Goal: Feedback & Contribution: Submit feedback/report problem

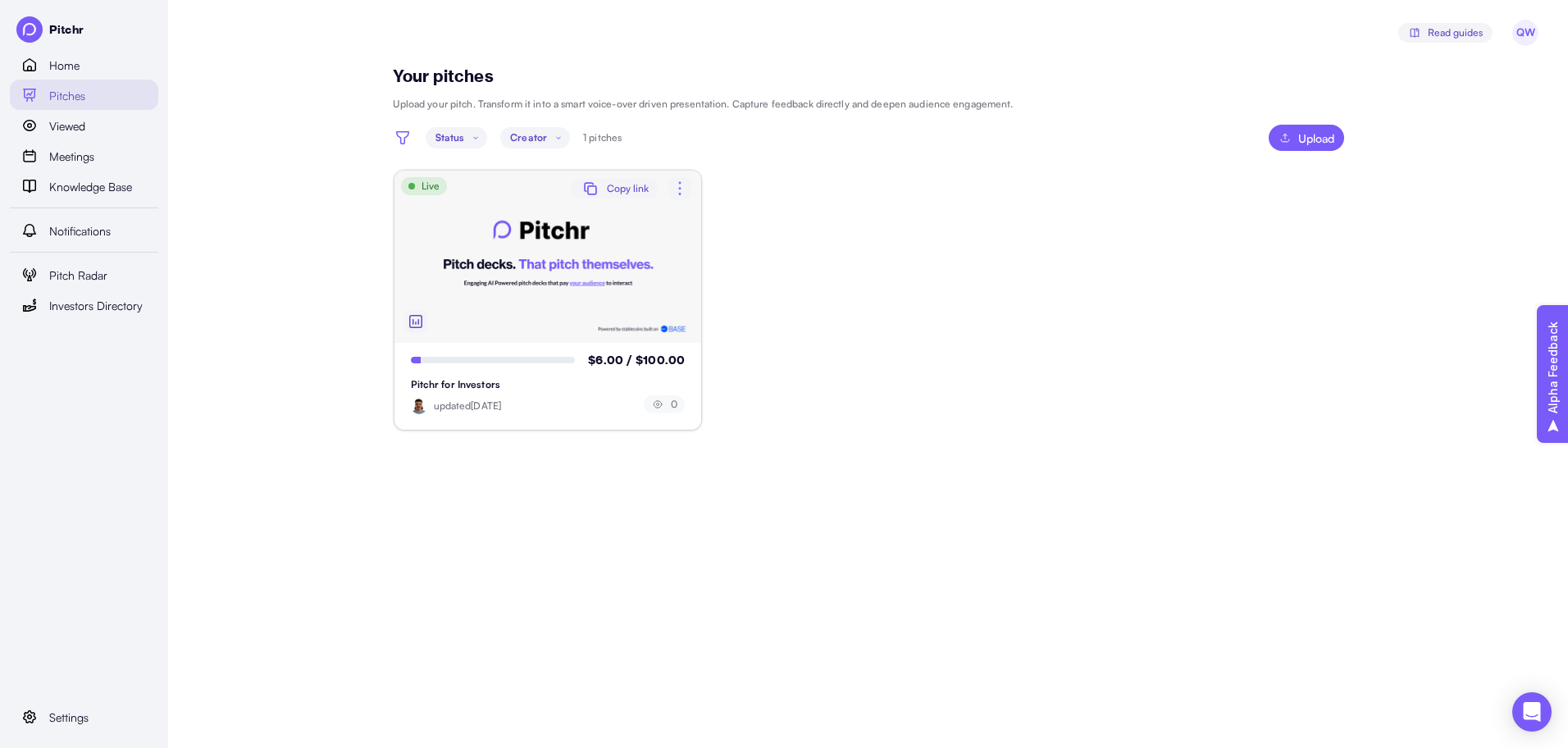
click at [688, 190] on icon "button" at bounding box center [679, 188] width 19 height 19
click at [648, 227] on div "View" at bounding box center [650, 230] width 40 height 15
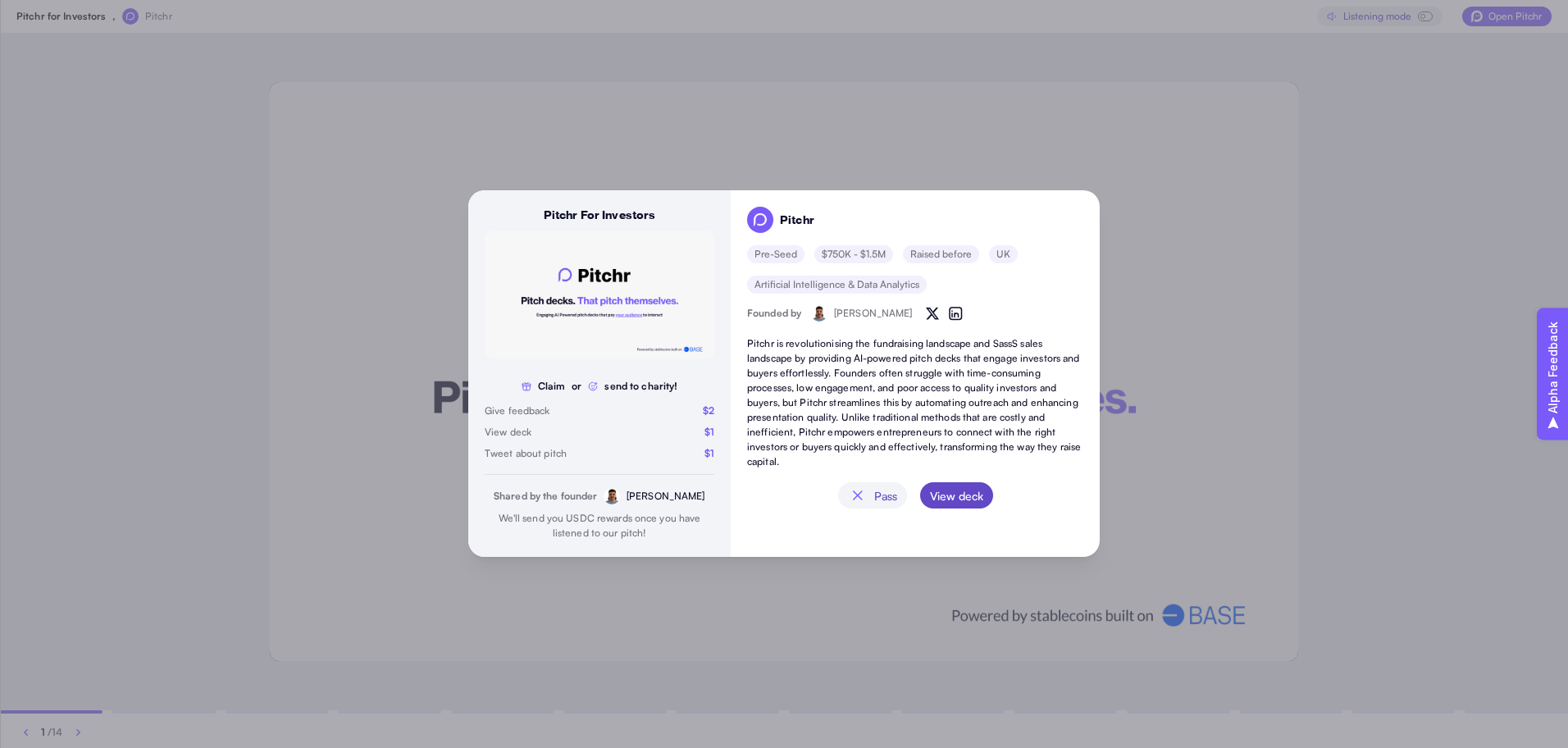
click at [936, 495] on span "View deck" at bounding box center [956, 495] width 53 height 26
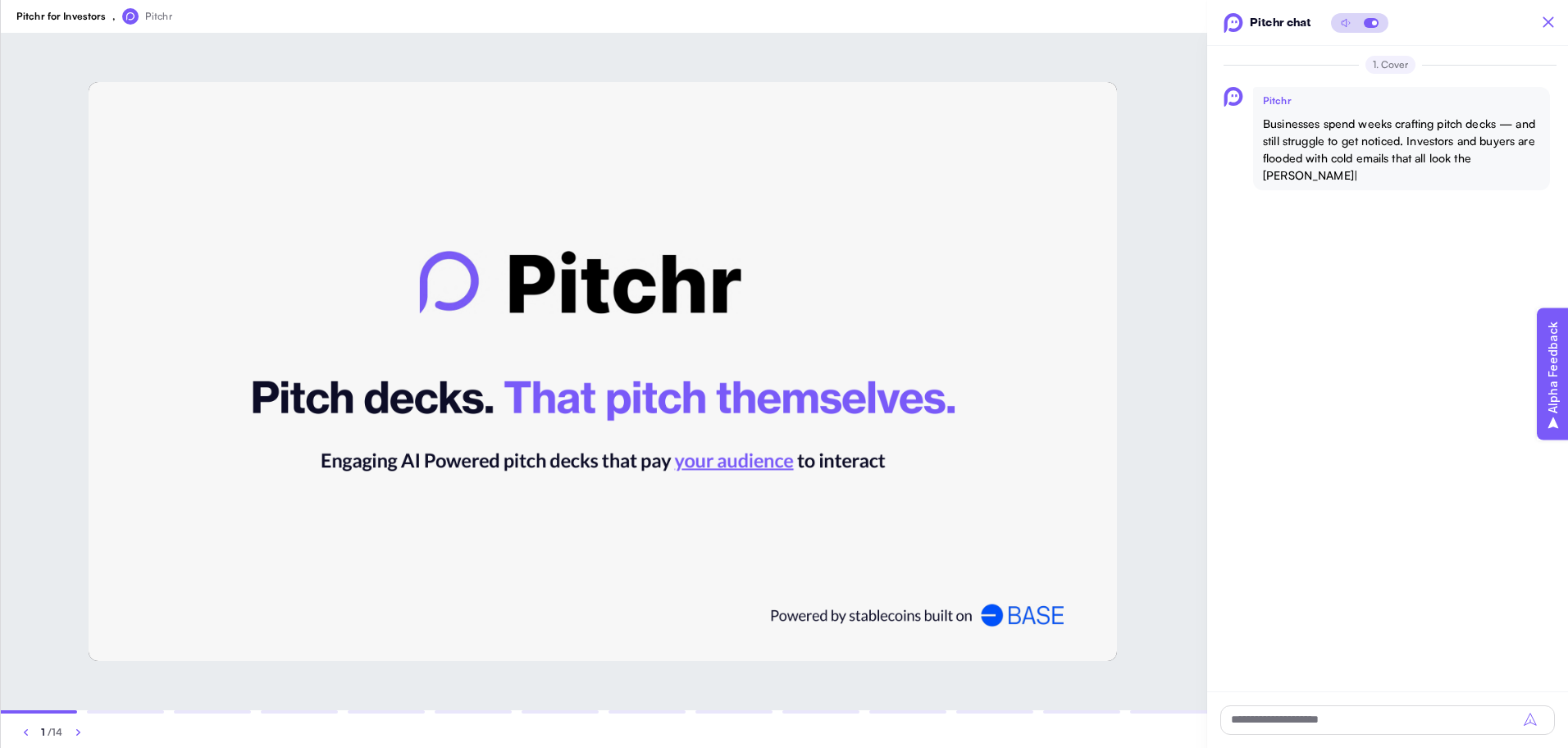
click at [77, 738] on icon "button" at bounding box center [78, 732] width 19 height 19
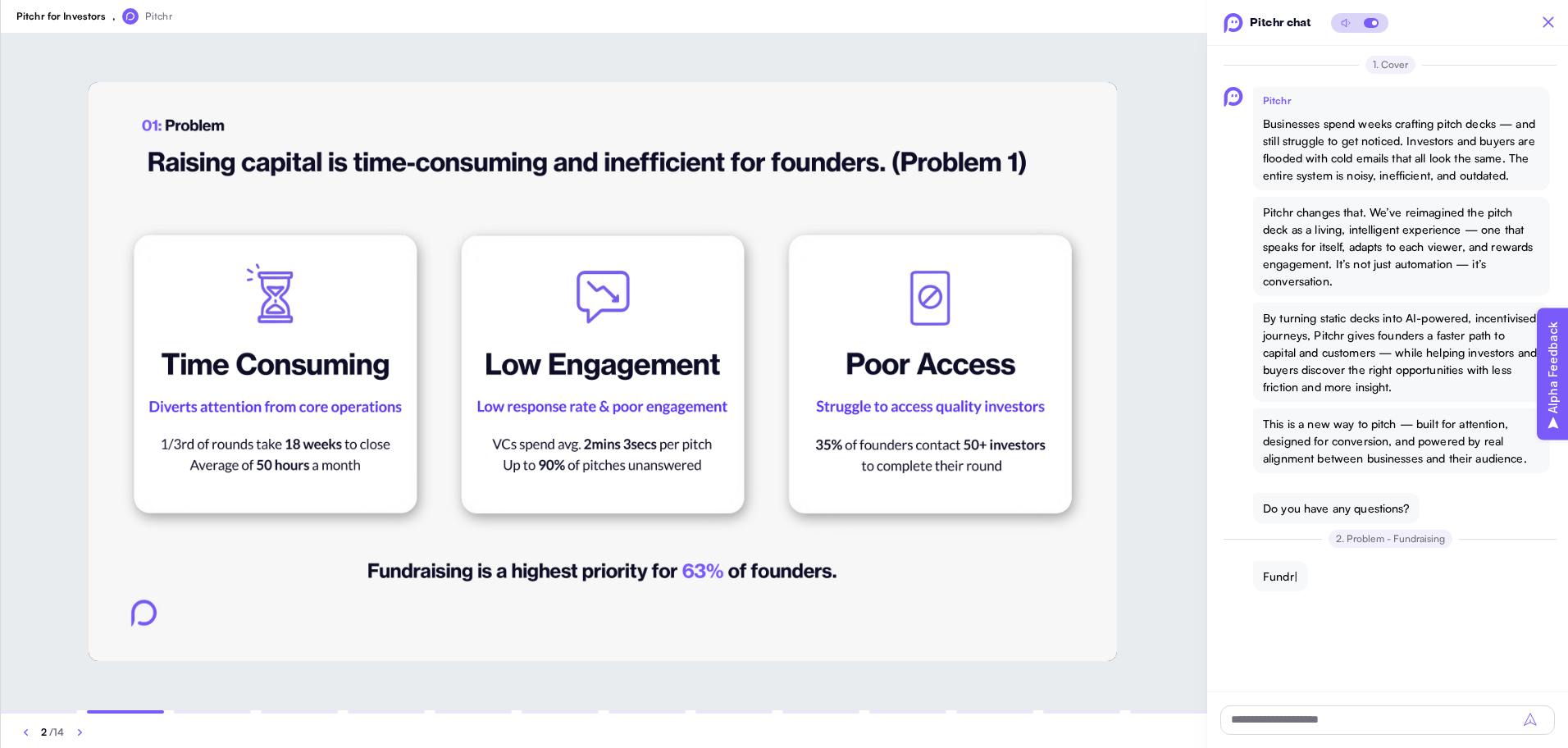
click at [77, 738] on icon "button" at bounding box center [80, 732] width 19 height 19
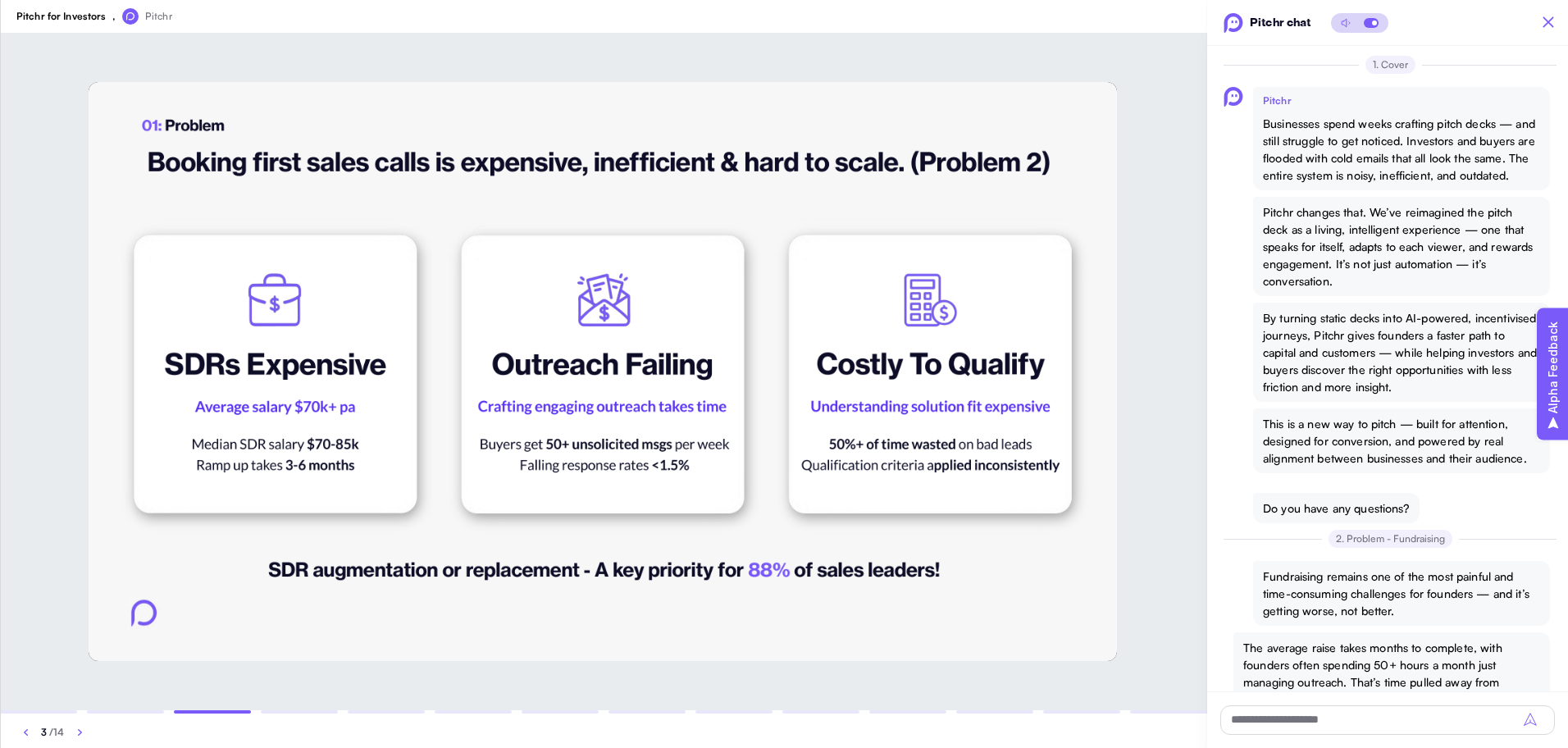
scroll to position [513, 0]
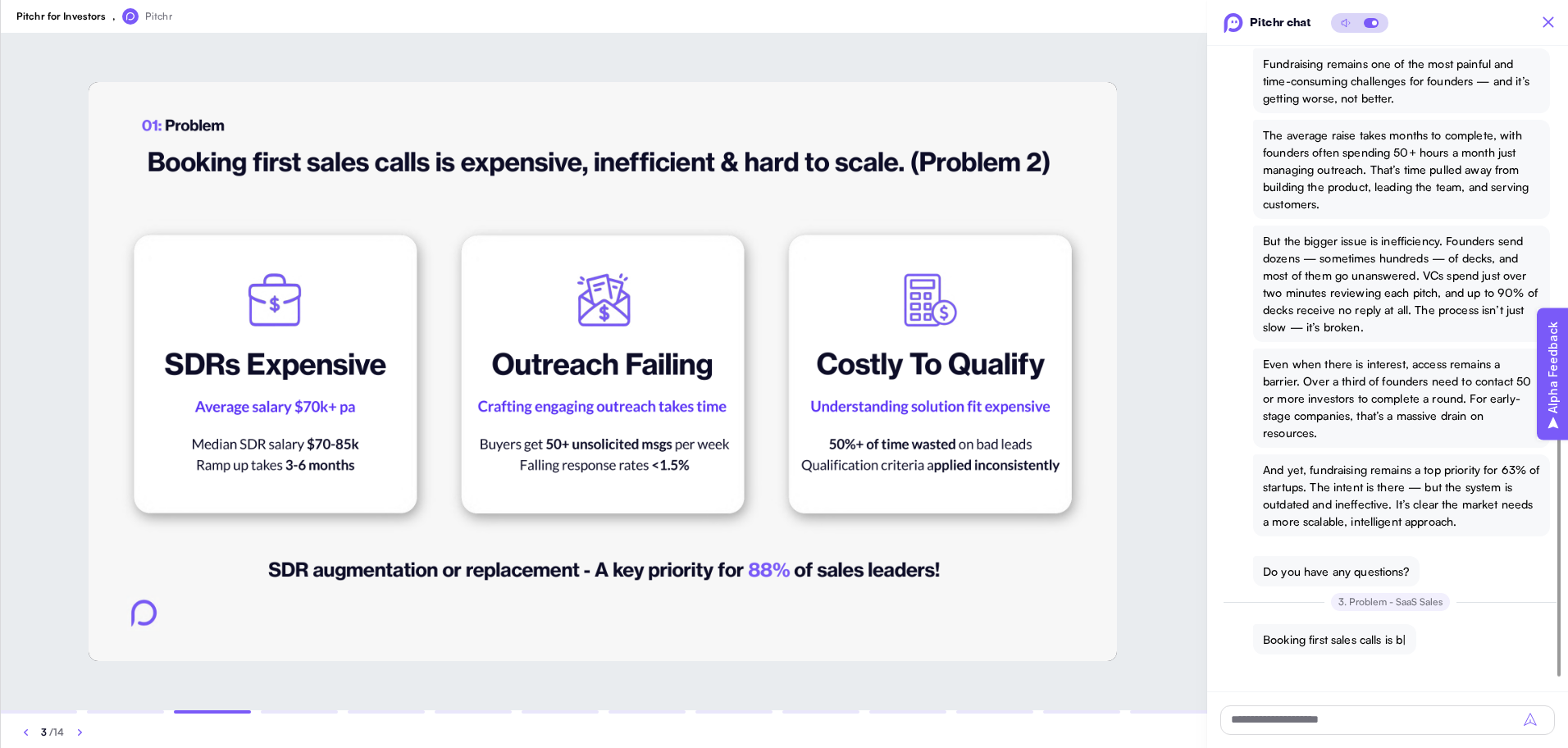
click at [1163, 714] on div "3 / 14 Open Link" at bounding box center [604, 729] width 1207 height 38
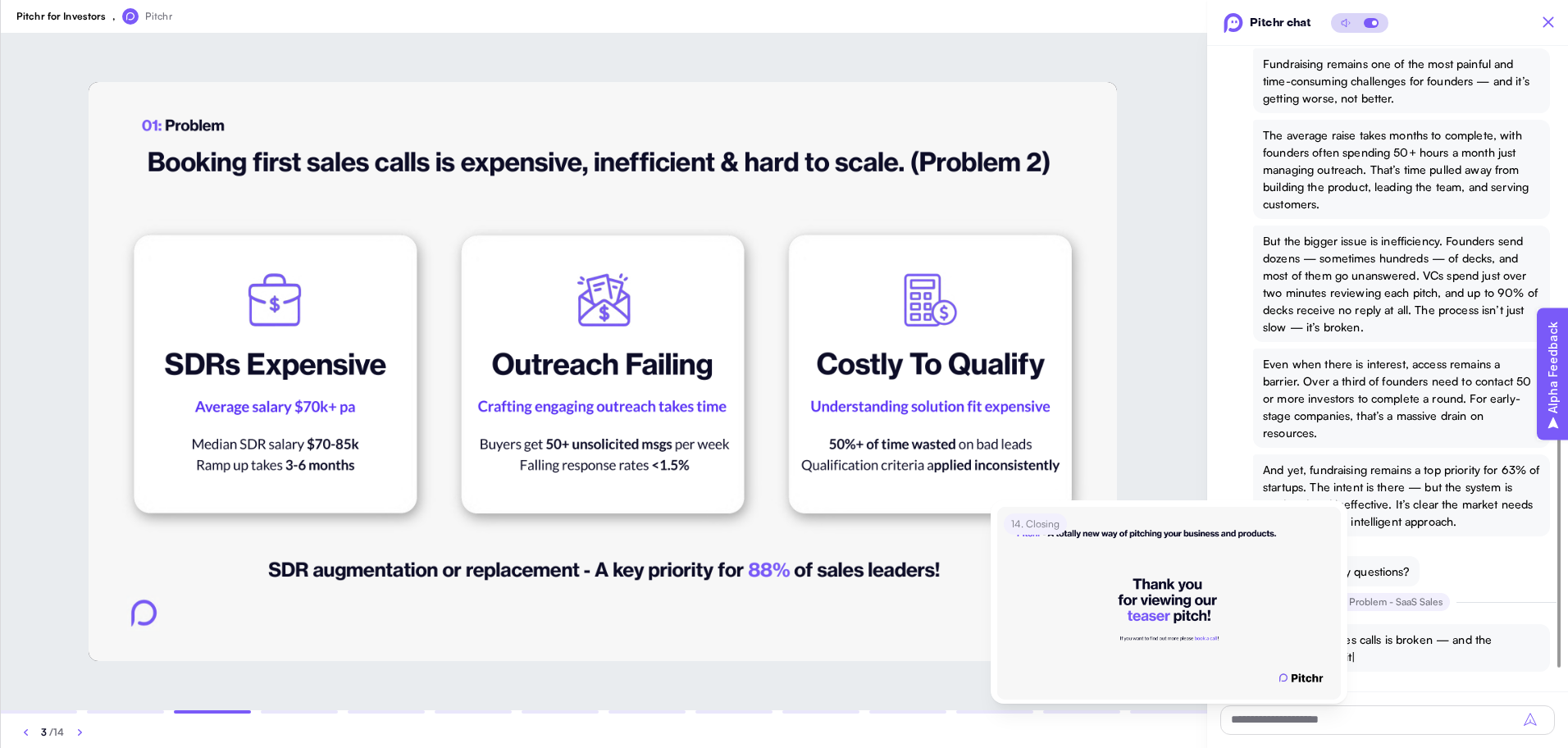
click at [1166, 712] on div at bounding box center [1168, 712] width 77 height 3
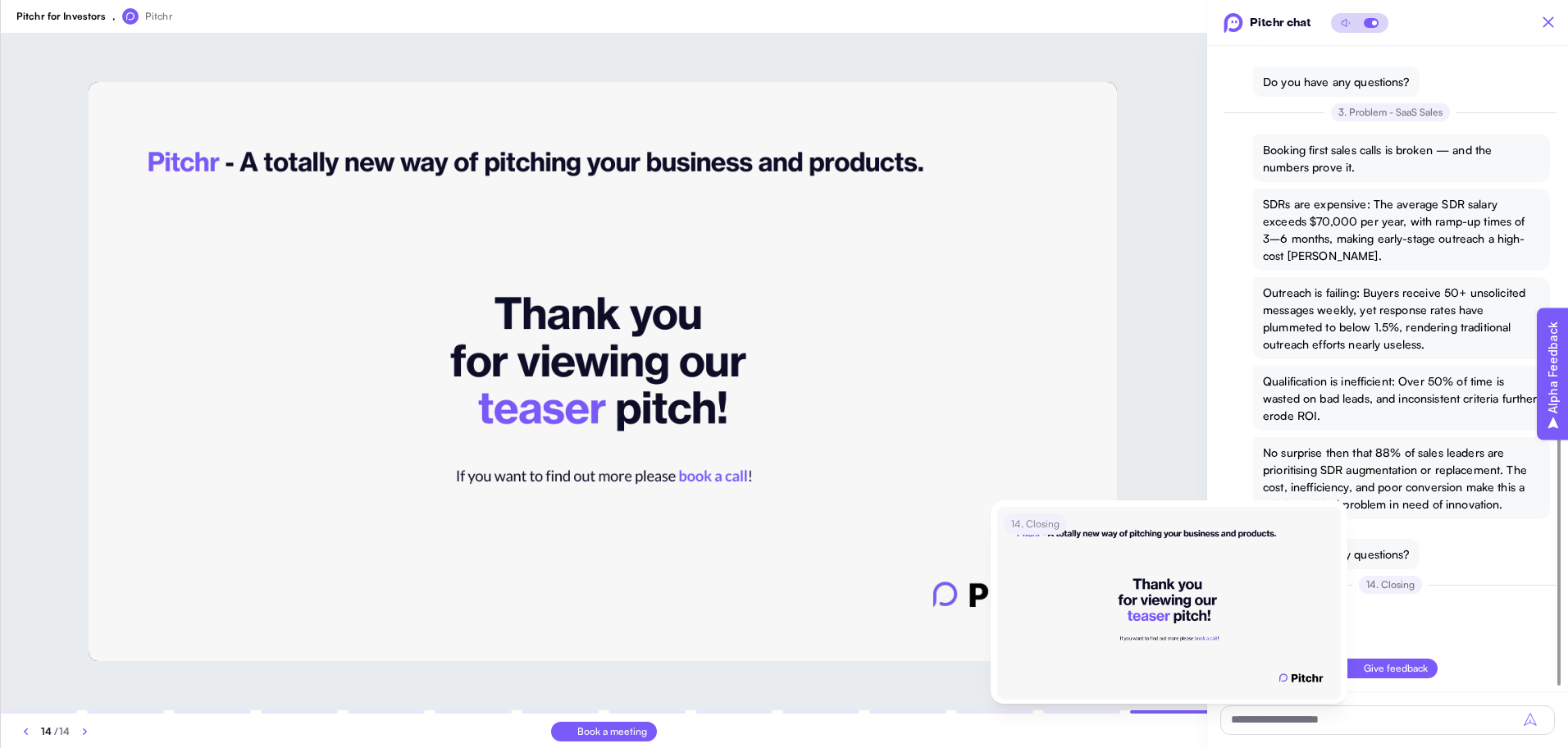
scroll to position [1003, 0]
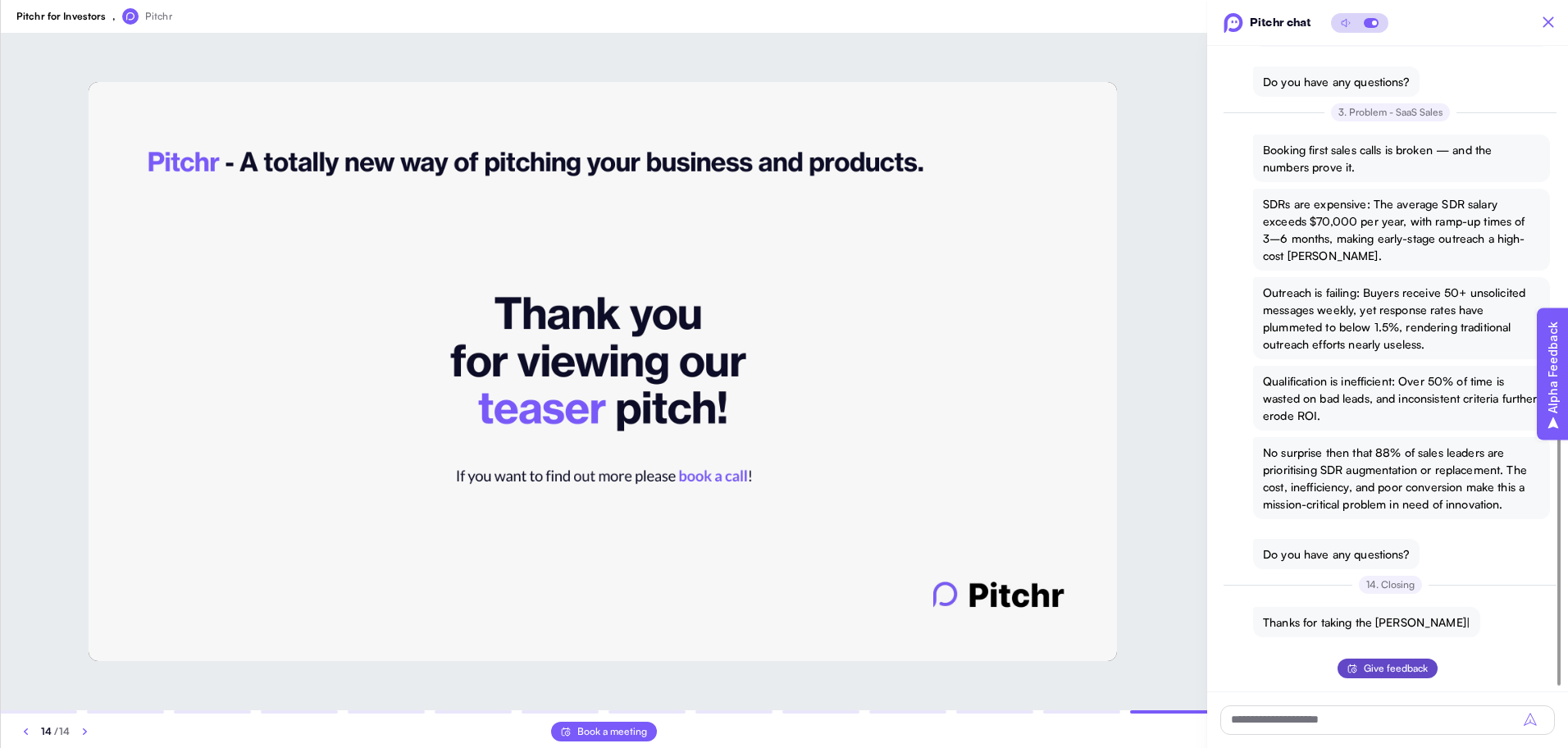
click at [1384, 671] on span "Give feedback" at bounding box center [1396, 668] width 64 height 19
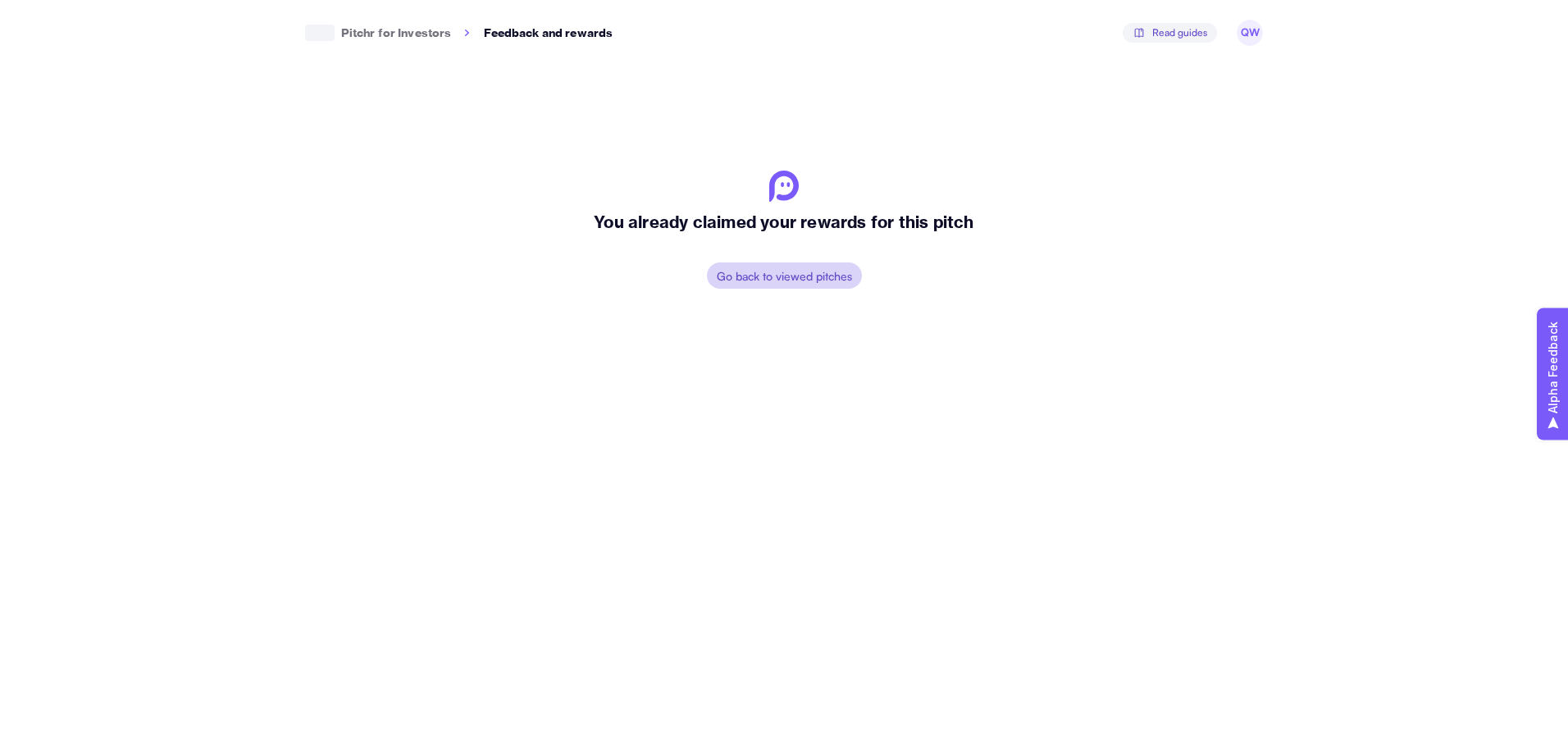
click at [390, 34] on p "Pitchr for Investors" at bounding box center [396, 33] width 111 height 17
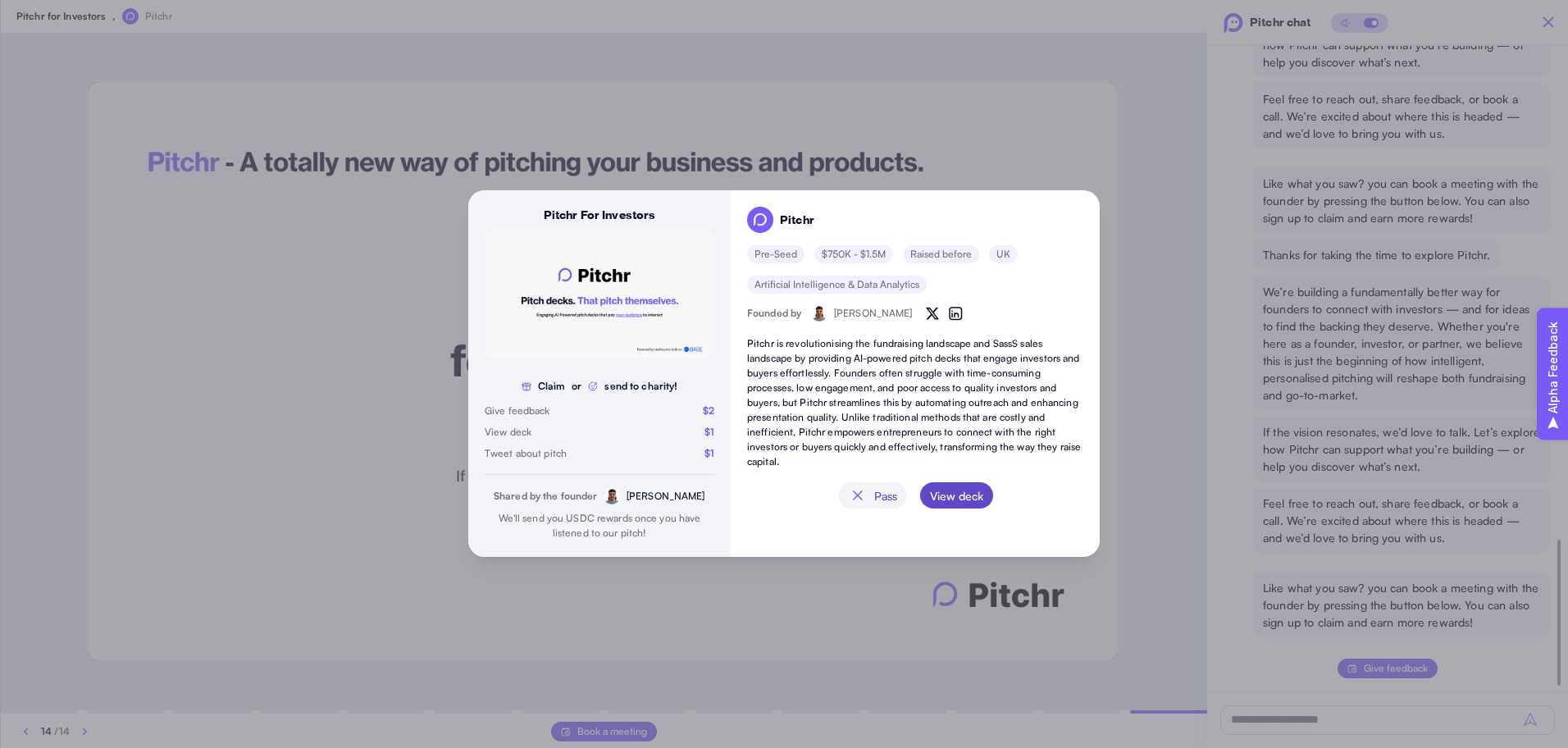
scroll to position [1180, 0]
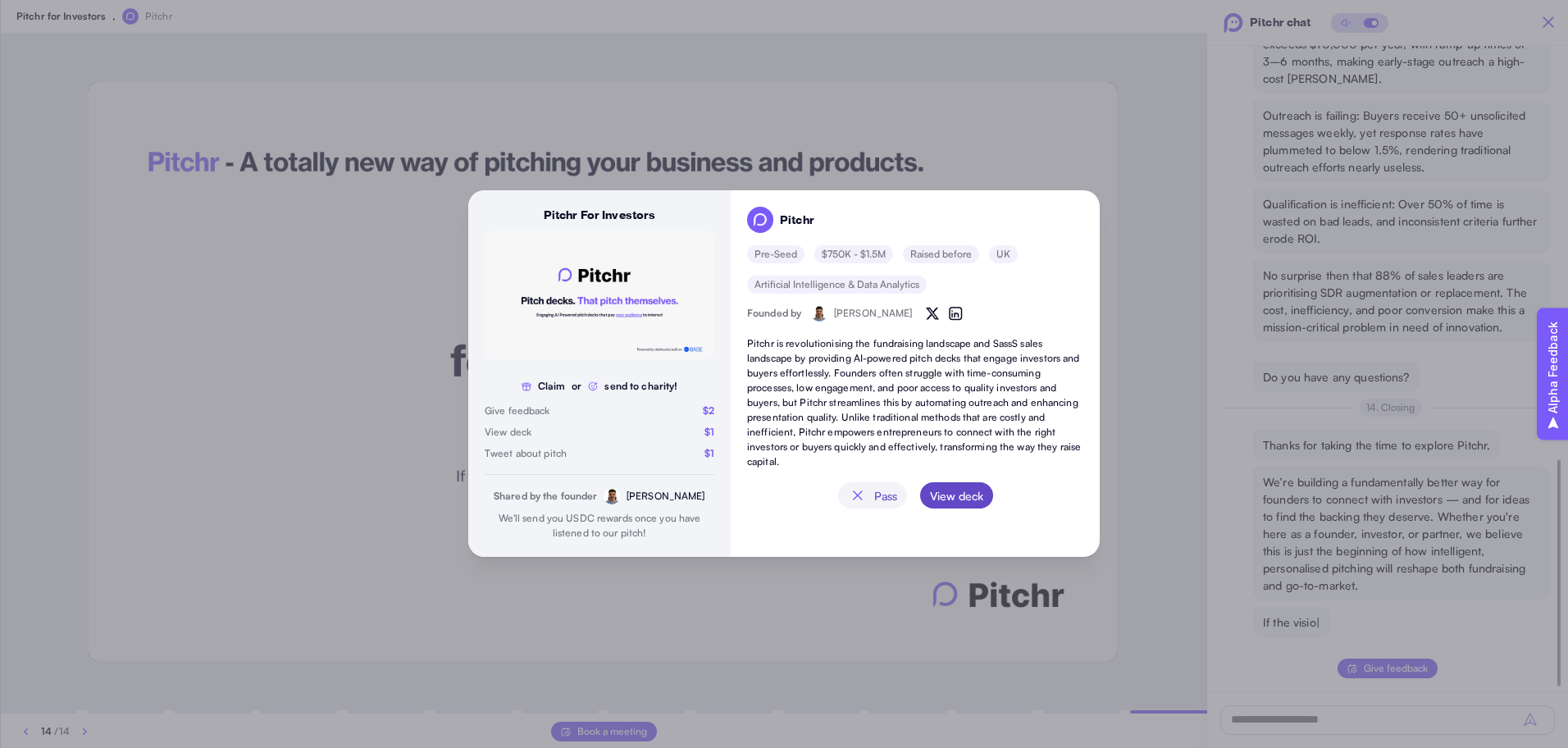
click at [936, 498] on span "View deck" at bounding box center [956, 495] width 53 height 26
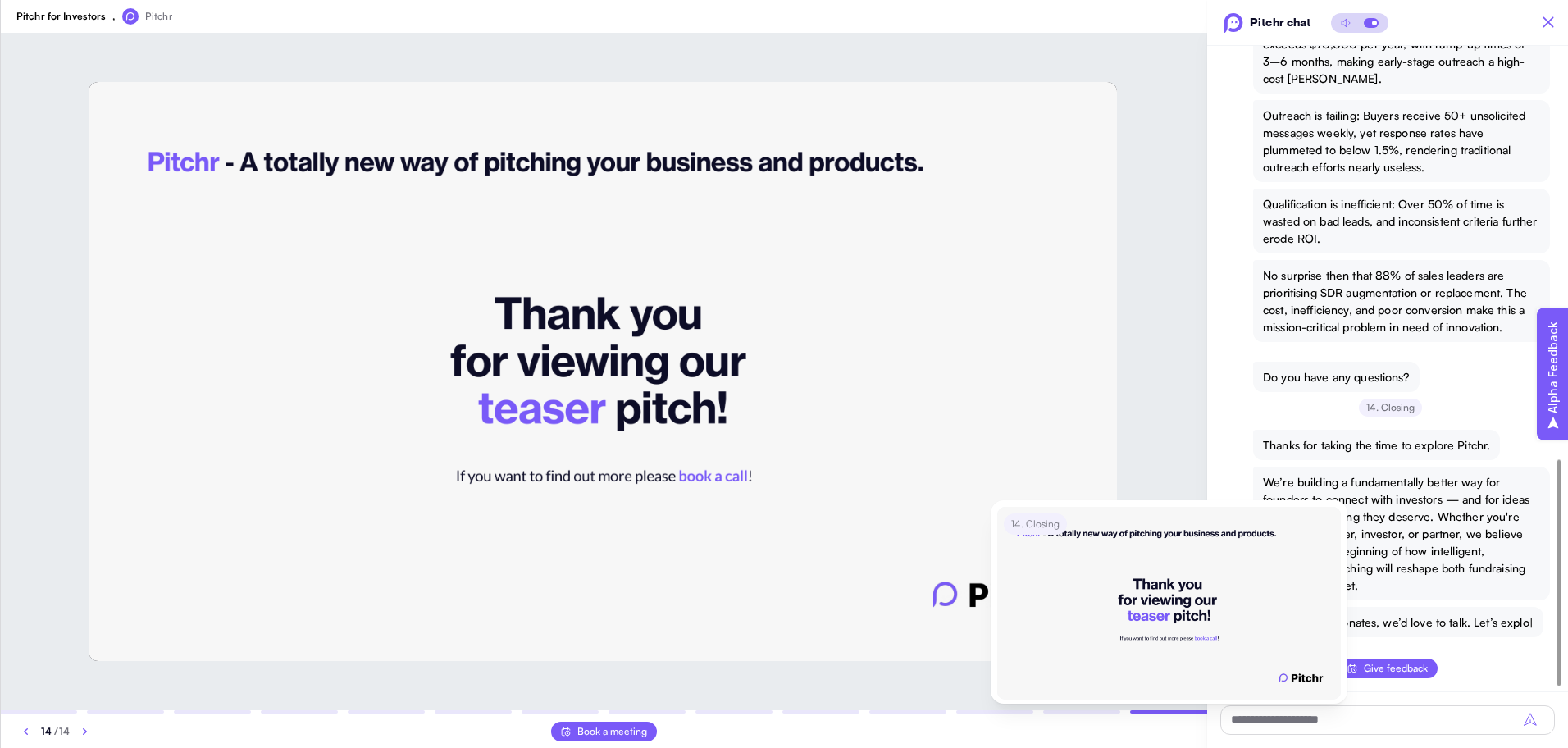
scroll to position [1197, 0]
click at [1164, 713] on div at bounding box center [1168, 712] width 77 height 3
type textarea "*"
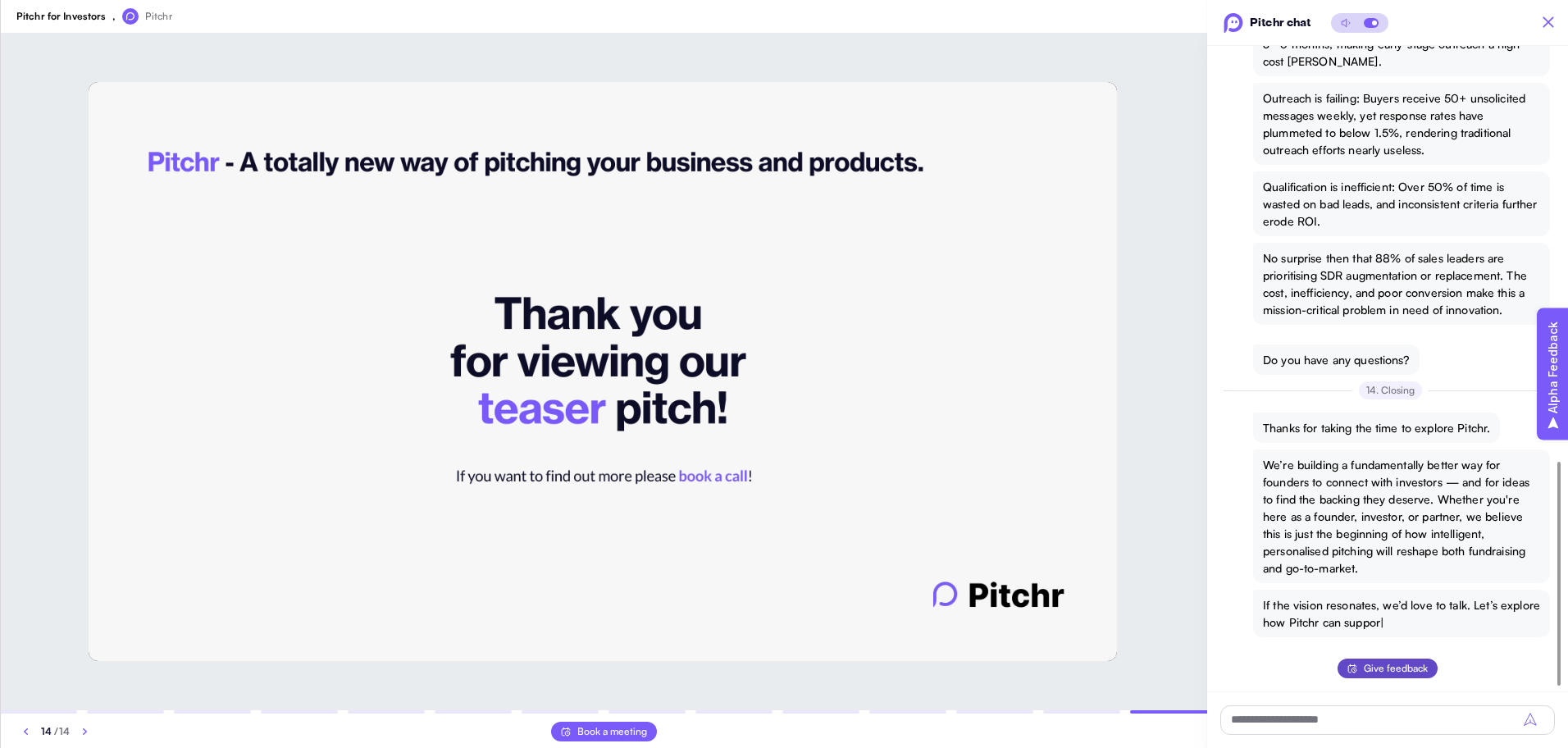
click at [1388, 664] on span "Give feedback" at bounding box center [1396, 668] width 64 height 19
